Goal: Transaction & Acquisition: Purchase product/service

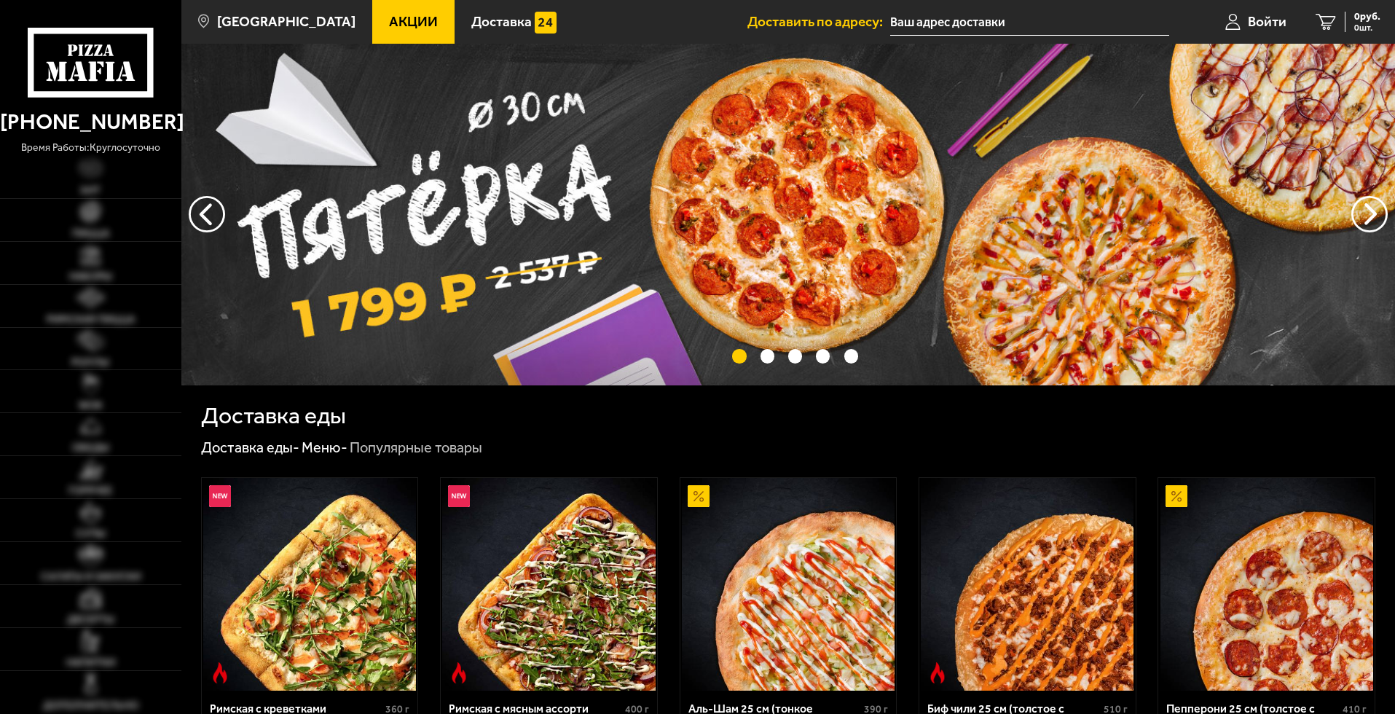
click at [949, 19] on input "text" at bounding box center [1029, 22] width 279 height 27
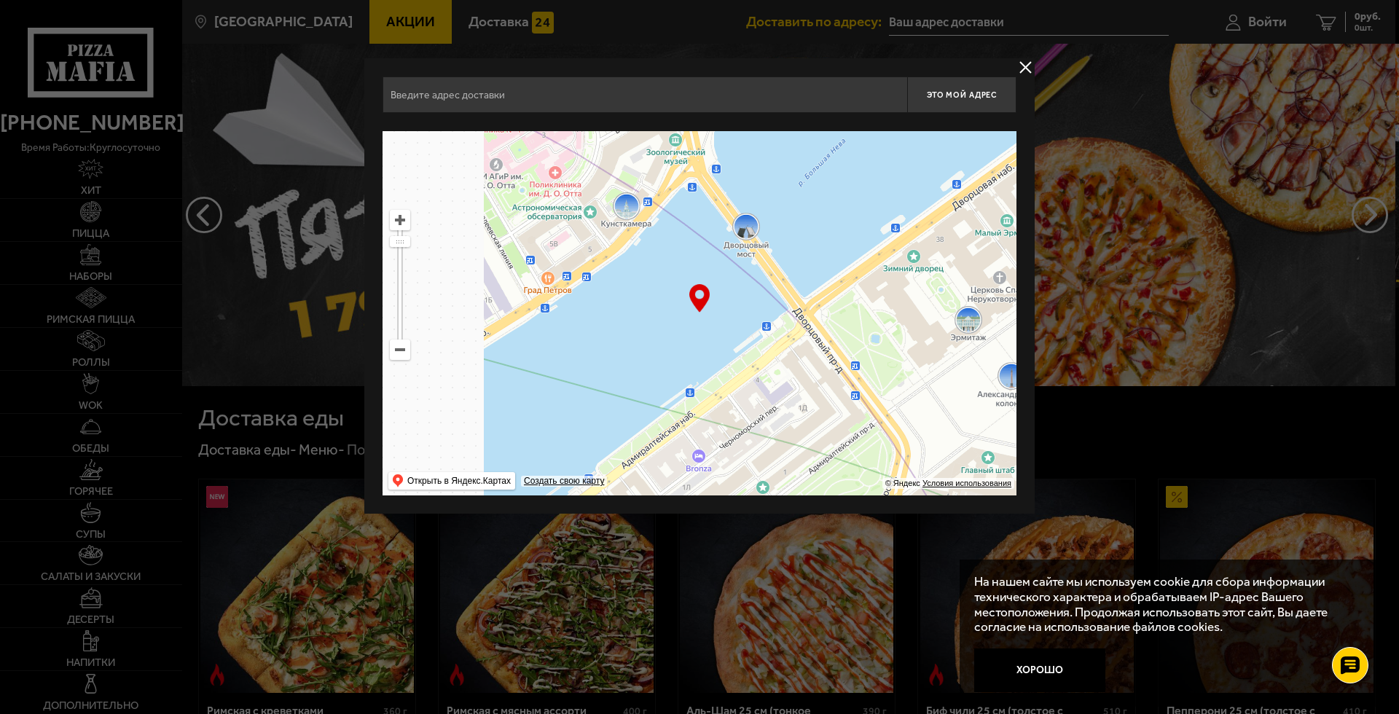
drag, startPoint x: 449, startPoint y: 268, endPoint x: 1176, endPoint y: 414, distance: 741.6
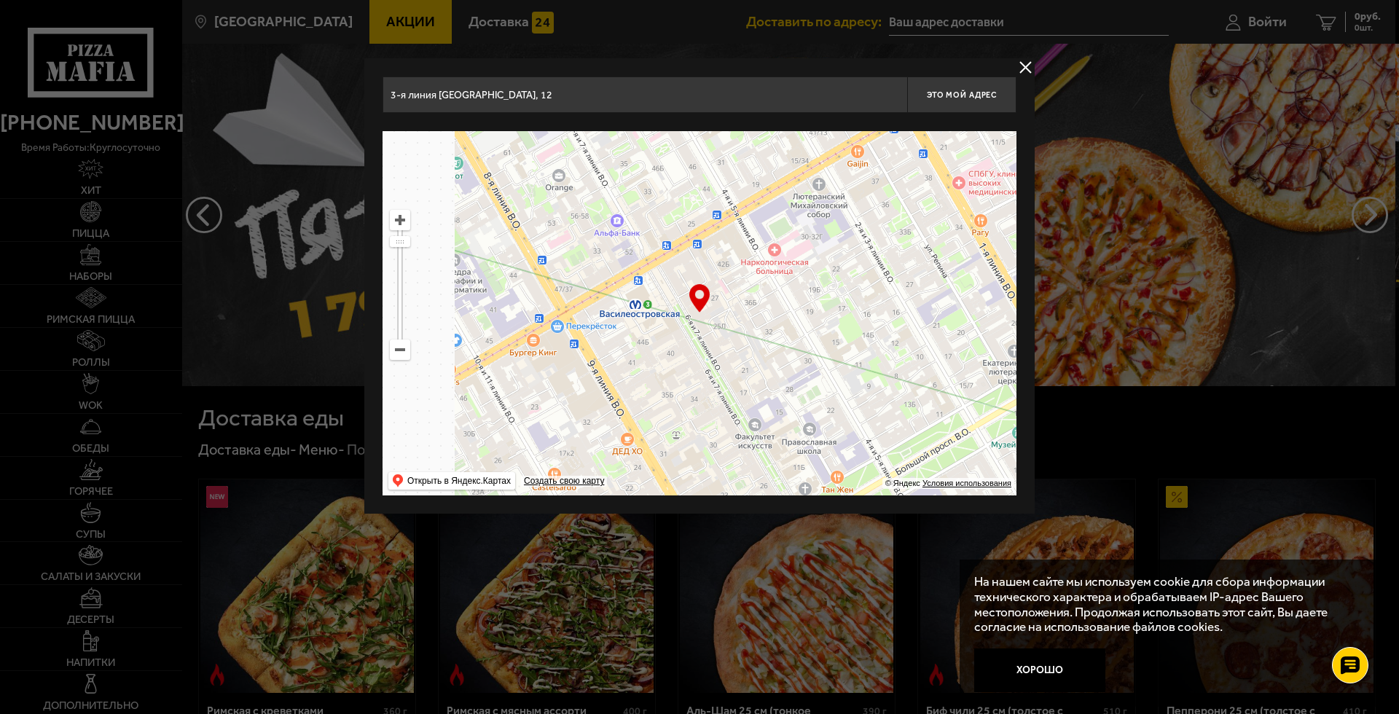
drag, startPoint x: 531, startPoint y: 333, endPoint x: 1009, endPoint y: 415, distance: 484.9
click at [1009, 415] on ymaps at bounding box center [699, 313] width 634 height 364
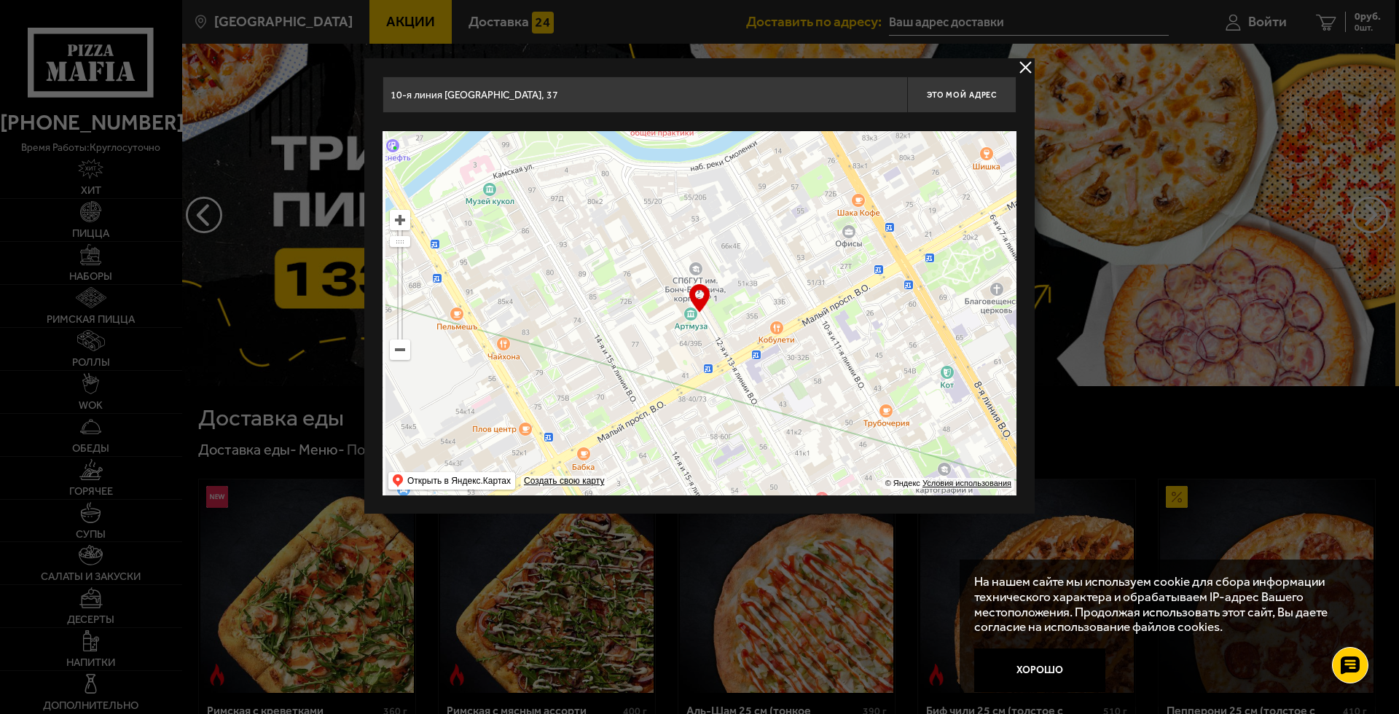
drag, startPoint x: 656, startPoint y: 284, endPoint x: 956, endPoint y: 495, distance: 367.0
click at [956, 495] on div "10-я [STREET_ADDRESS] Это мой адрес Найдите адрес перетащив карту … © Яндекс Ус…" at bounding box center [699, 285] width 670 height 455
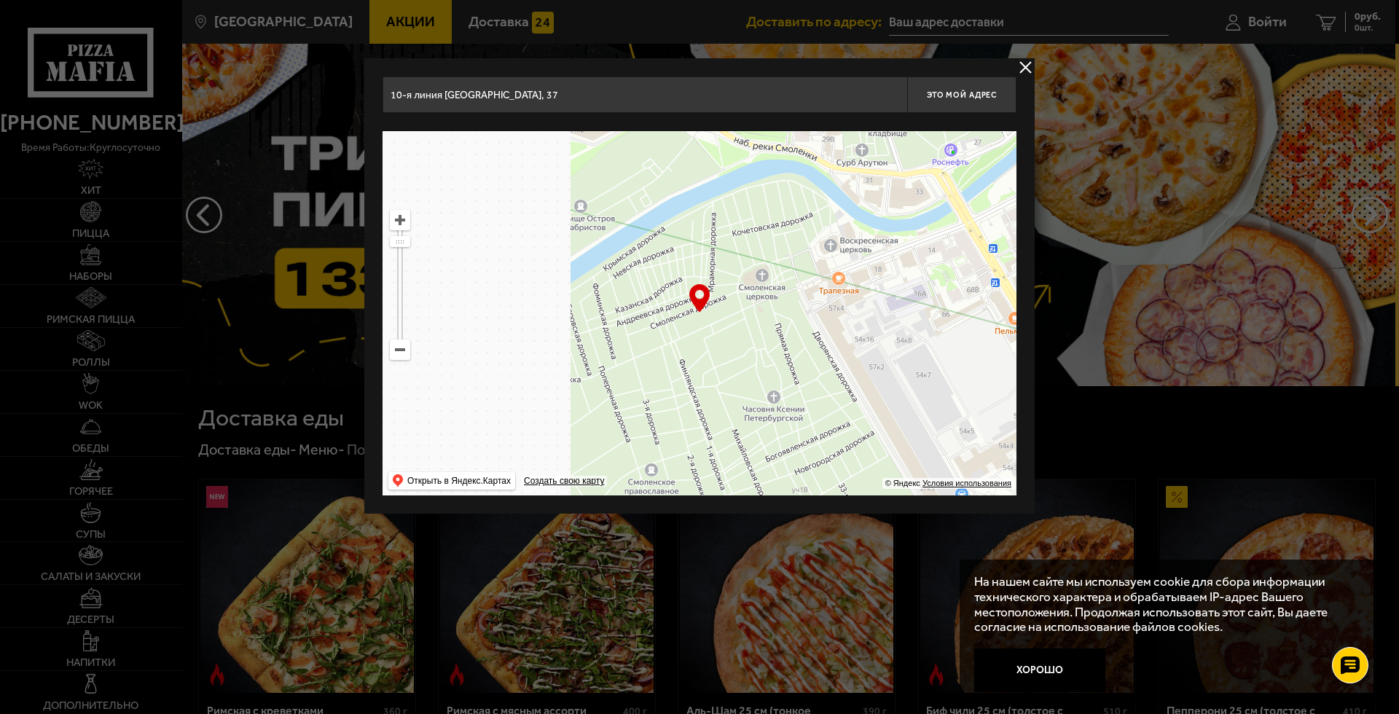
drag, startPoint x: 688, startPoint y: 302, endPoint x: 825, endPoint y: 241, distance: 150.0
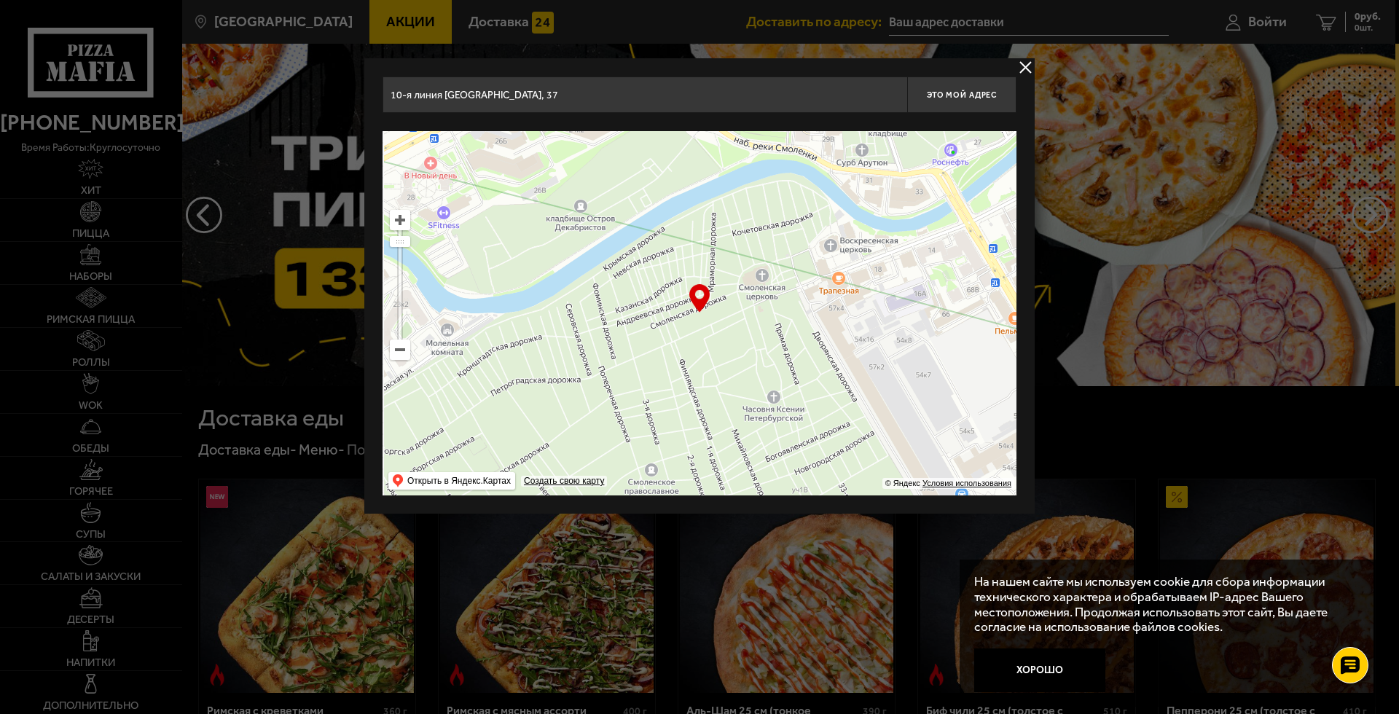
click at [825, 241] on ymaps at bounding box center [699, 313] width 634 height 364
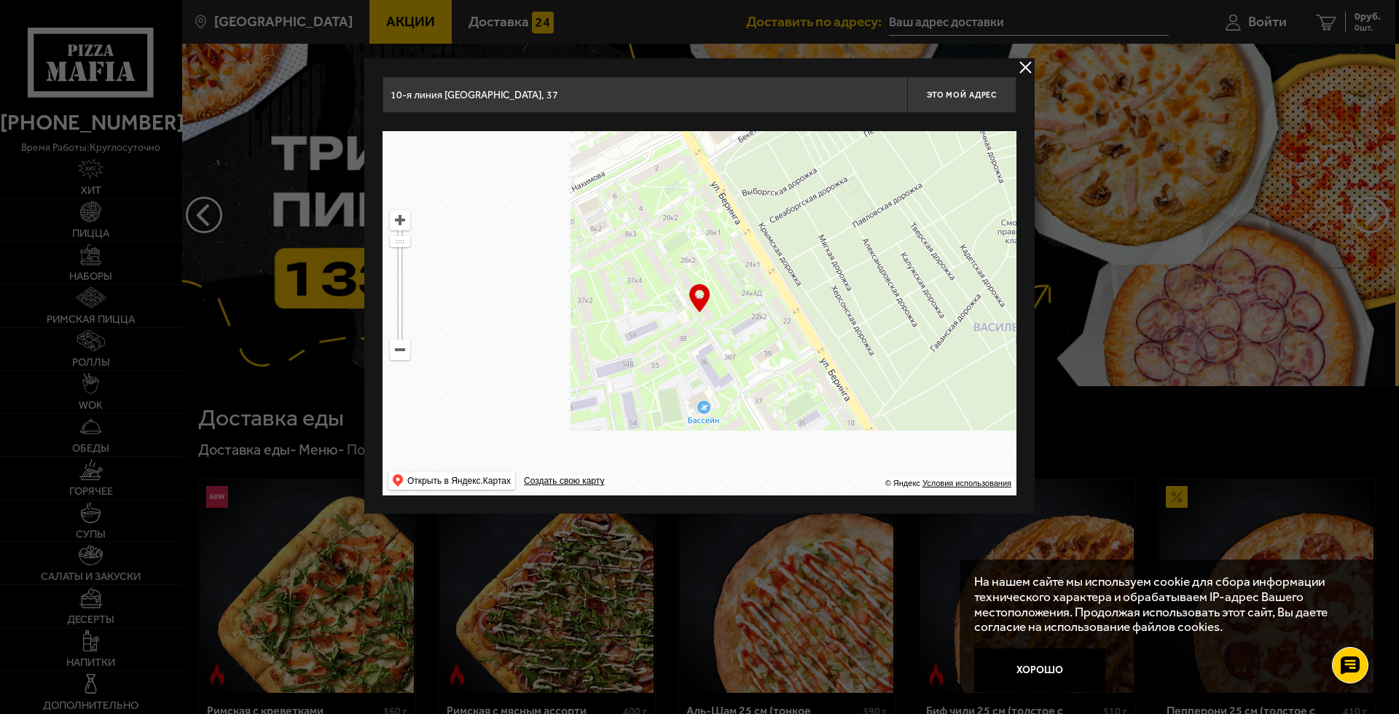
drag, startPoint x: 679, startPoint y: 286, endPoint x: 869, endPoint y: 160, distance: 228.1
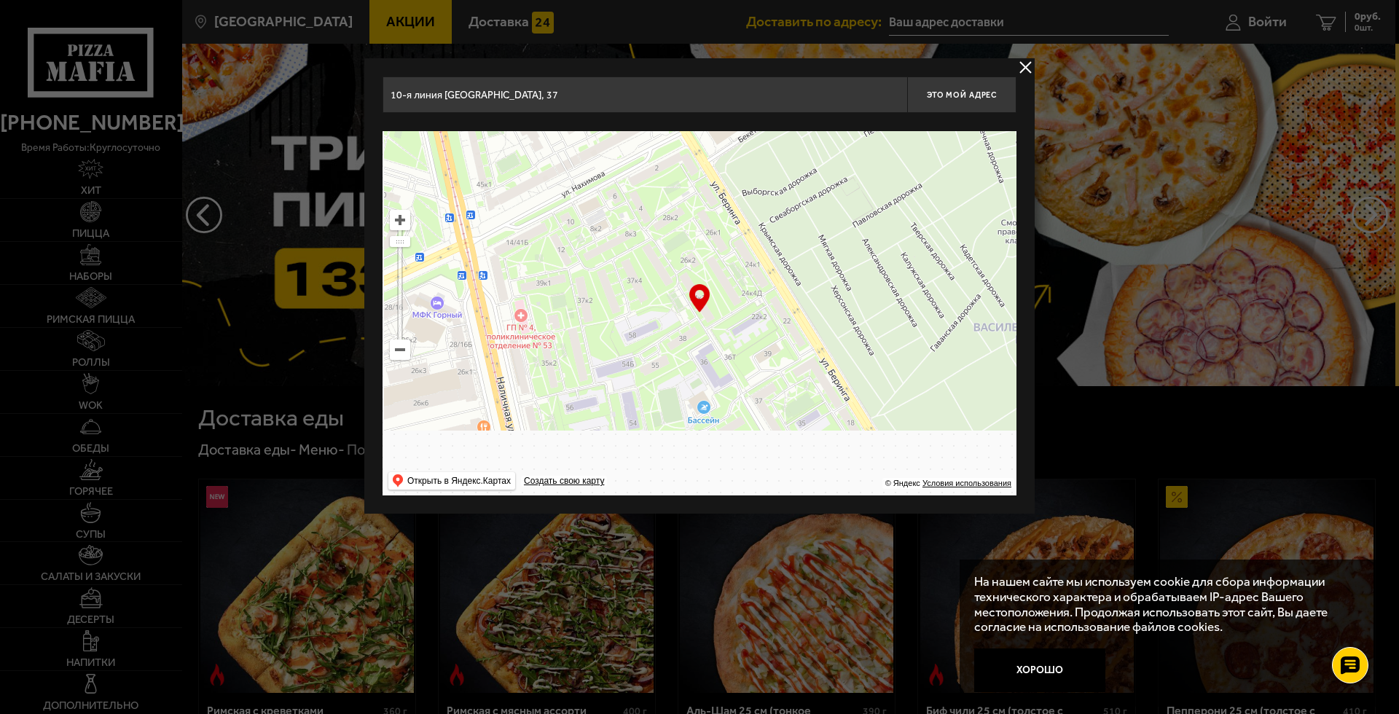
click at [869, 160] on ymaps at bounding box center [699, 313] width 634 height 364
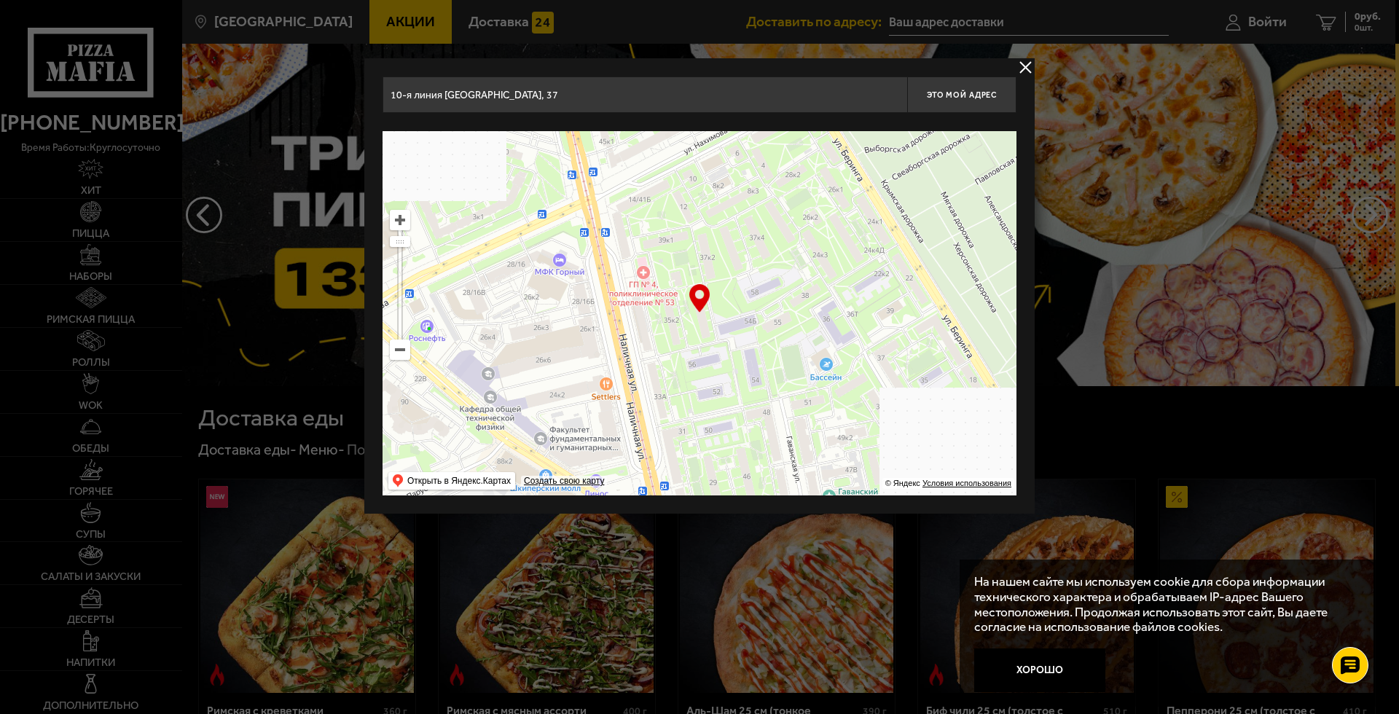
drag, startPoint x: 776, startPoint y: 258, endPoint x: 720, endPoint y: 346, distance: 104.5
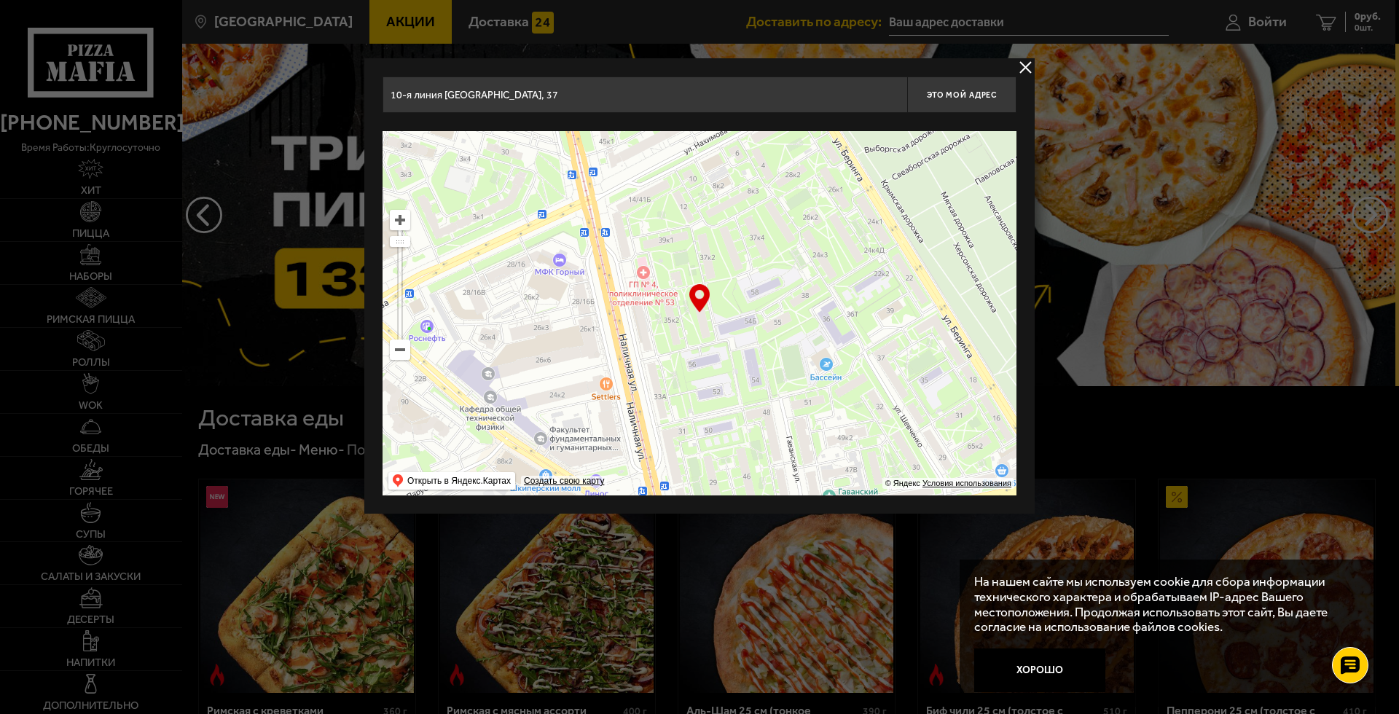
click at [720, 346] on ymaps at bounding box center [699, 313] width 634 height 364
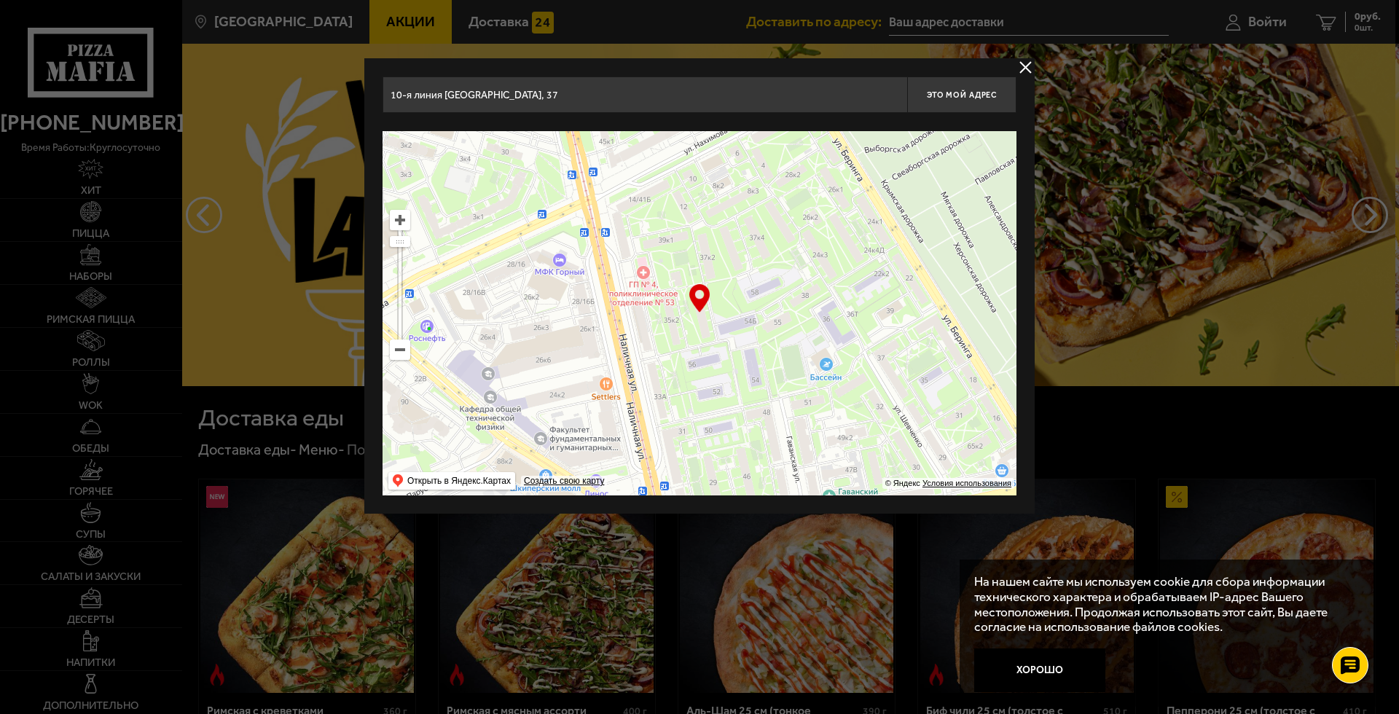
type input "[STREET_ADDRESS]"
click at [956, 90] on span "Это мой адрес" at bounding box center [962, 94] width 70 height 9
type input "[STREET_ADDRESS]"
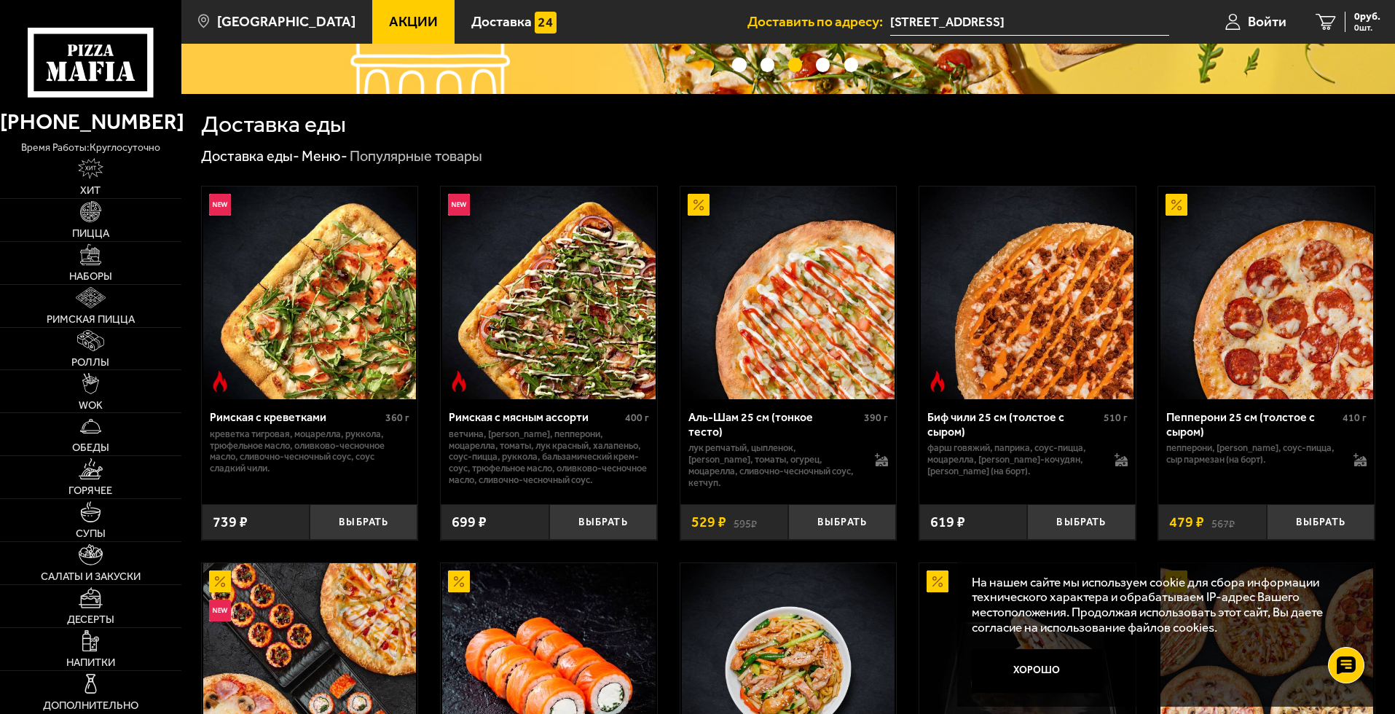
scroll to position [437, 0]
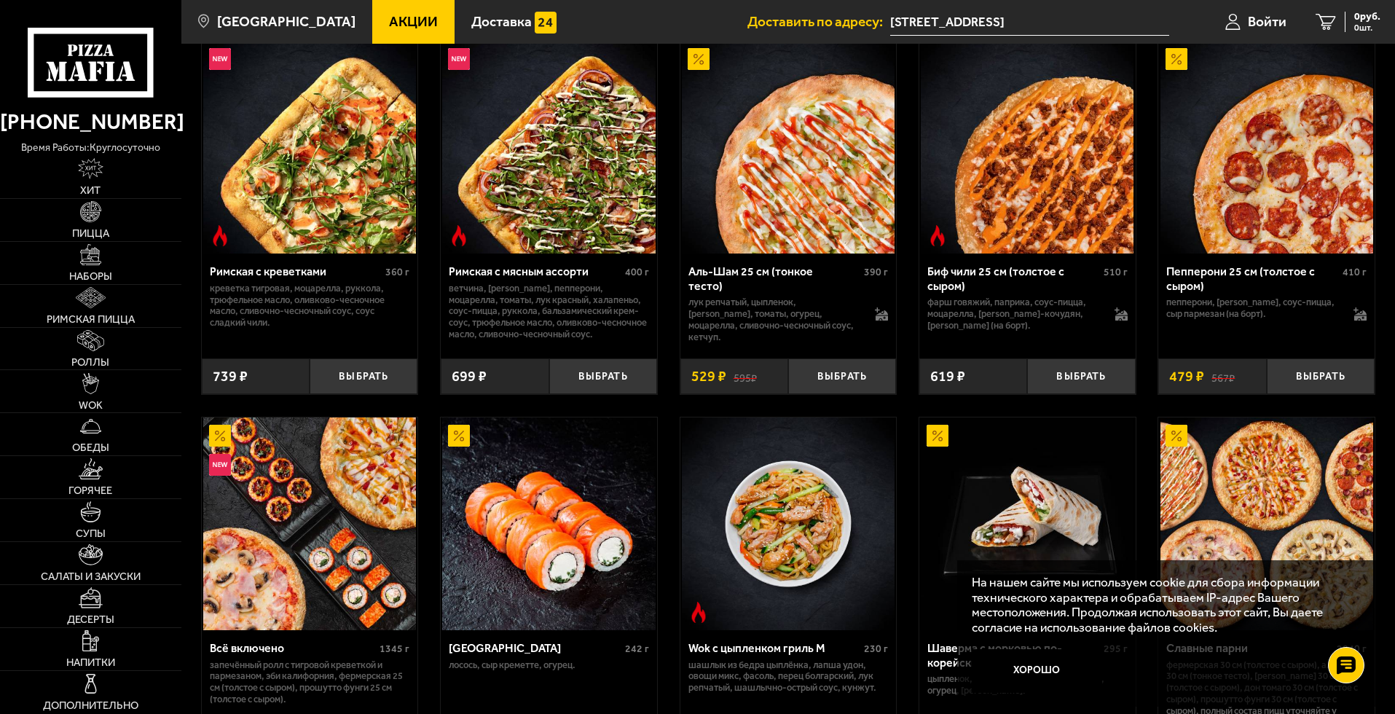
click at [107, 60] on icon at bounding box center [90, 62] width 125 height 69
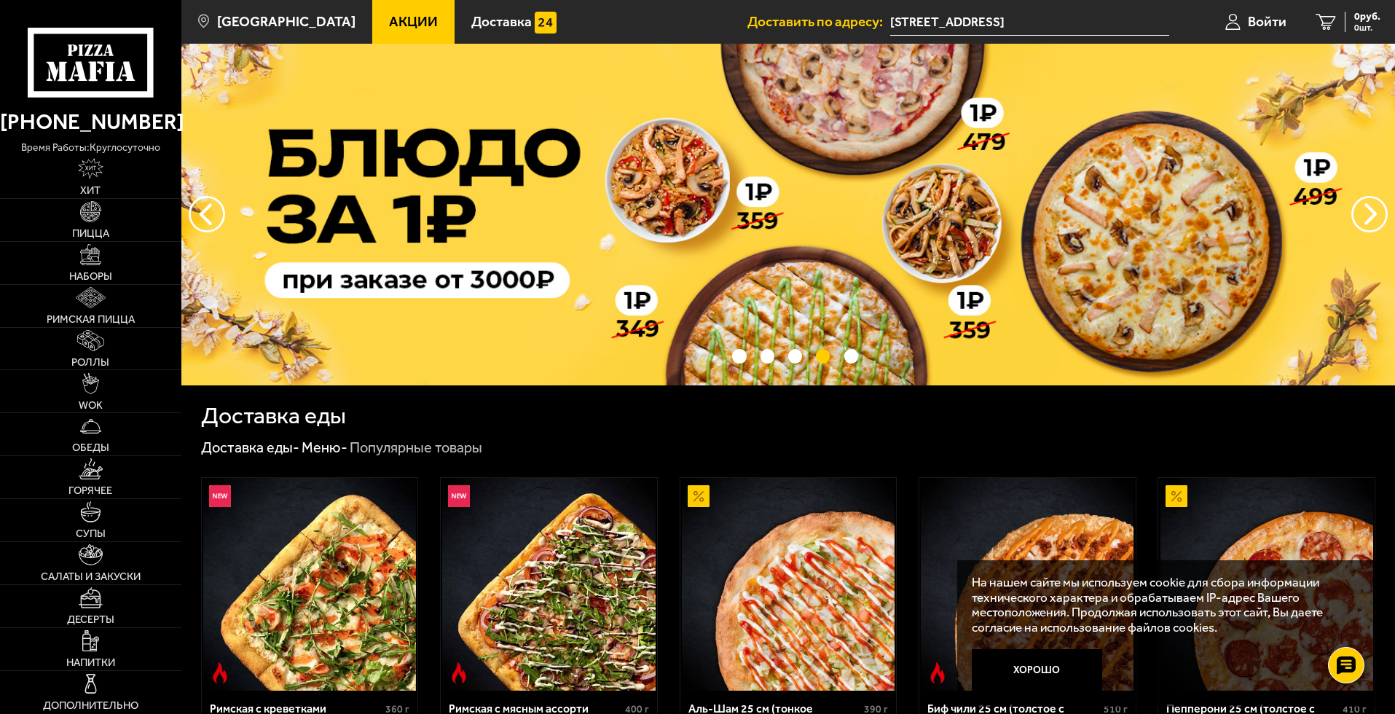
click at [701, 260] on img at bounding box center [788, 215] width 1214 height 342
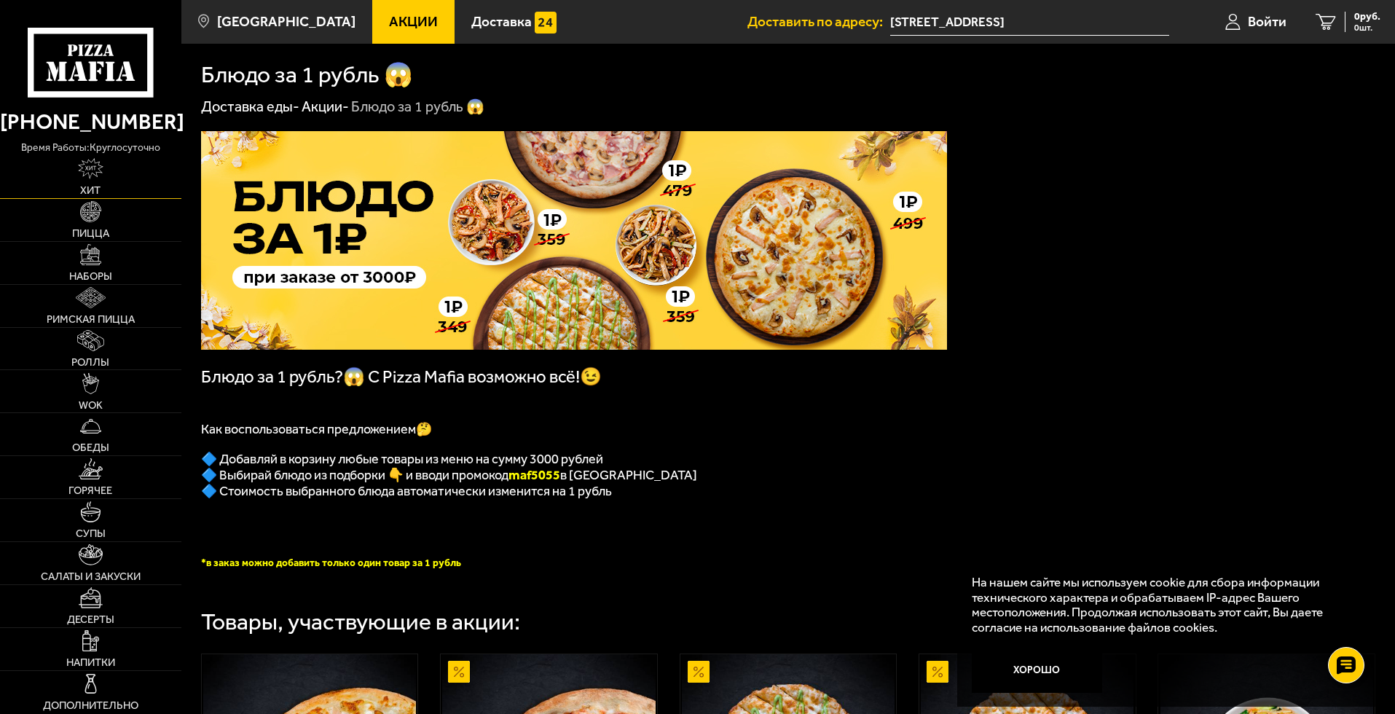
click at [87, 177] on img at bounding box center [90, 168] width 25 height 21
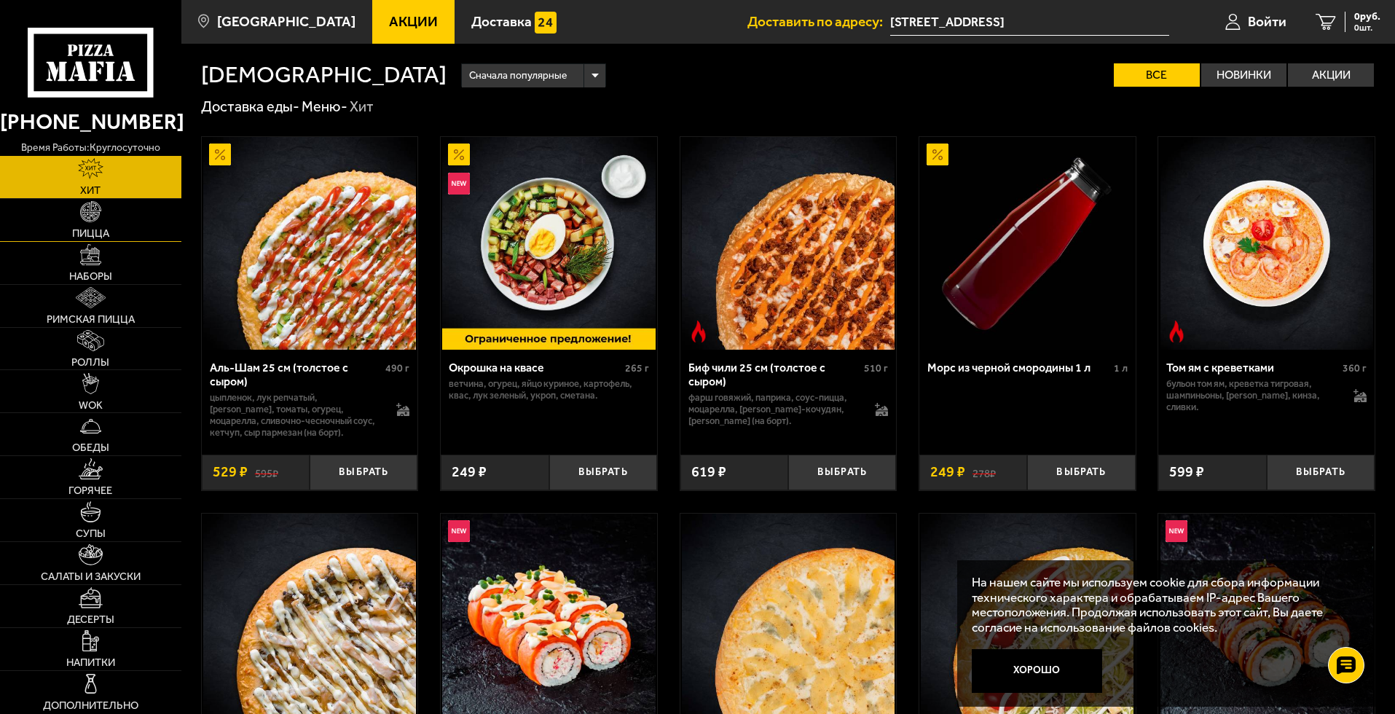
click at [82, 225] on link "Пицца" at bounding box center [90, 220] width 181 height 42
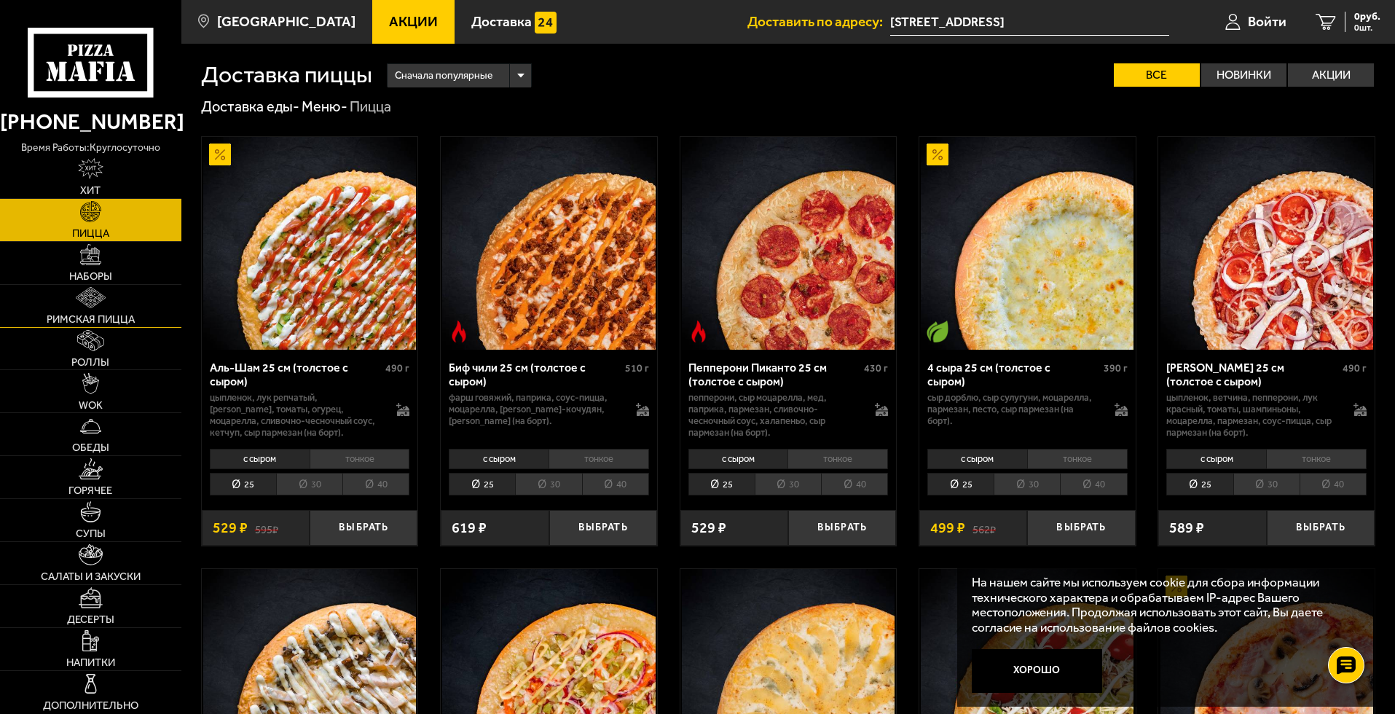
click at [99, 288] on img at bounding box center [91, 297] width 31 height 21
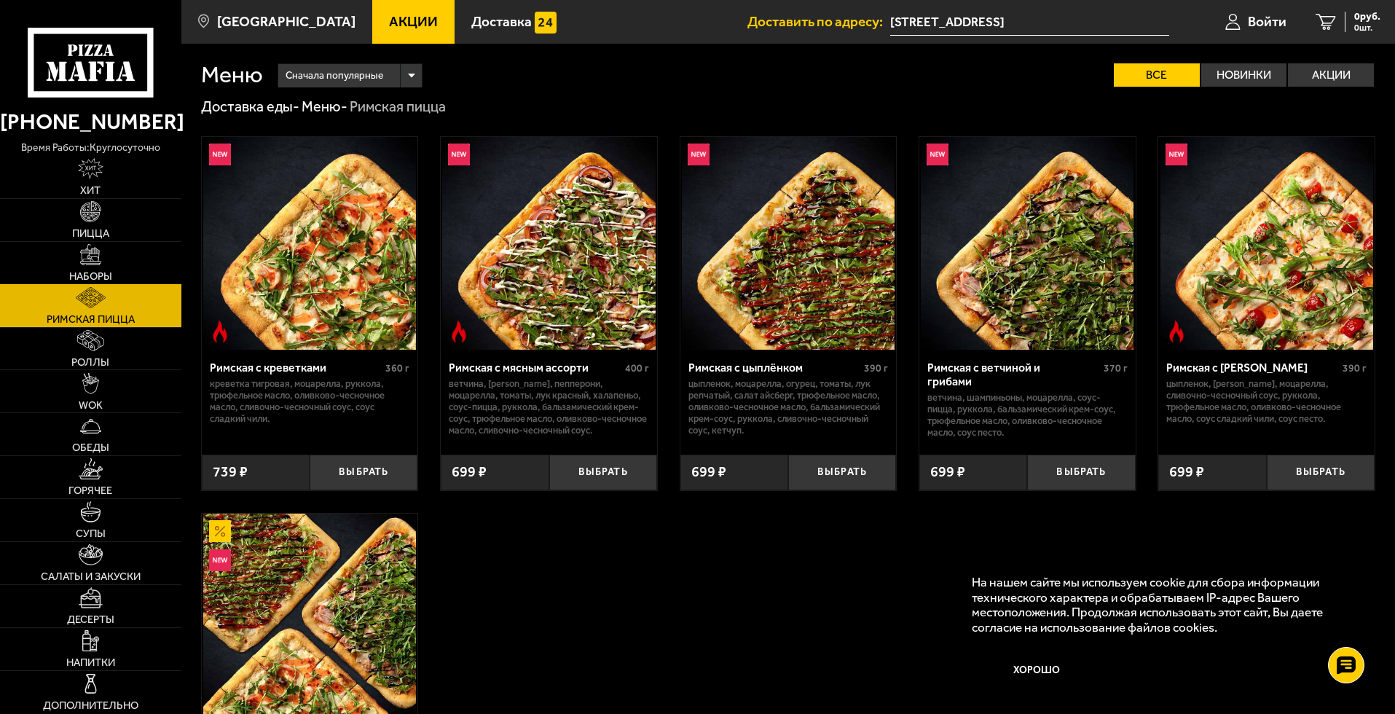
click at [95, 271] on span "Наборы" at bounding box center [90, 276] width 43 height 11
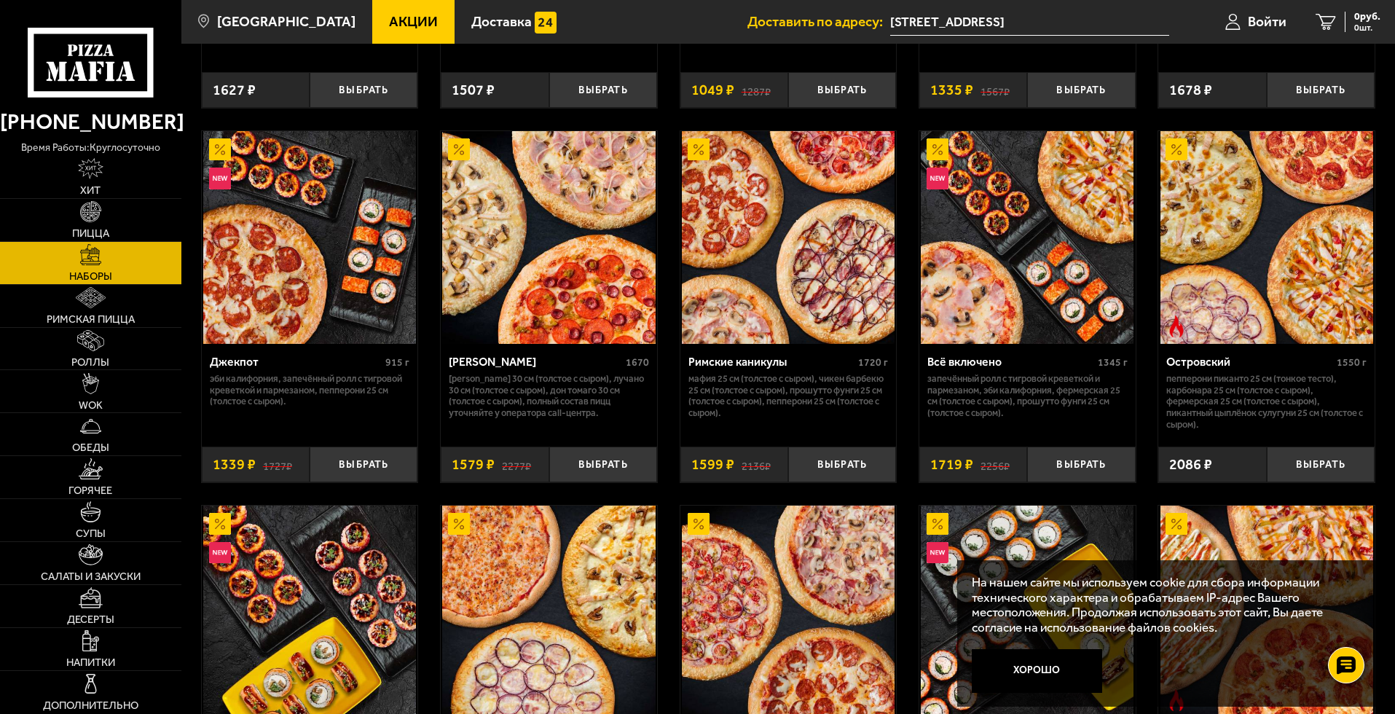
scroll to position [1238, 0]
